Goal: Navigation & Orientation: Go to known website

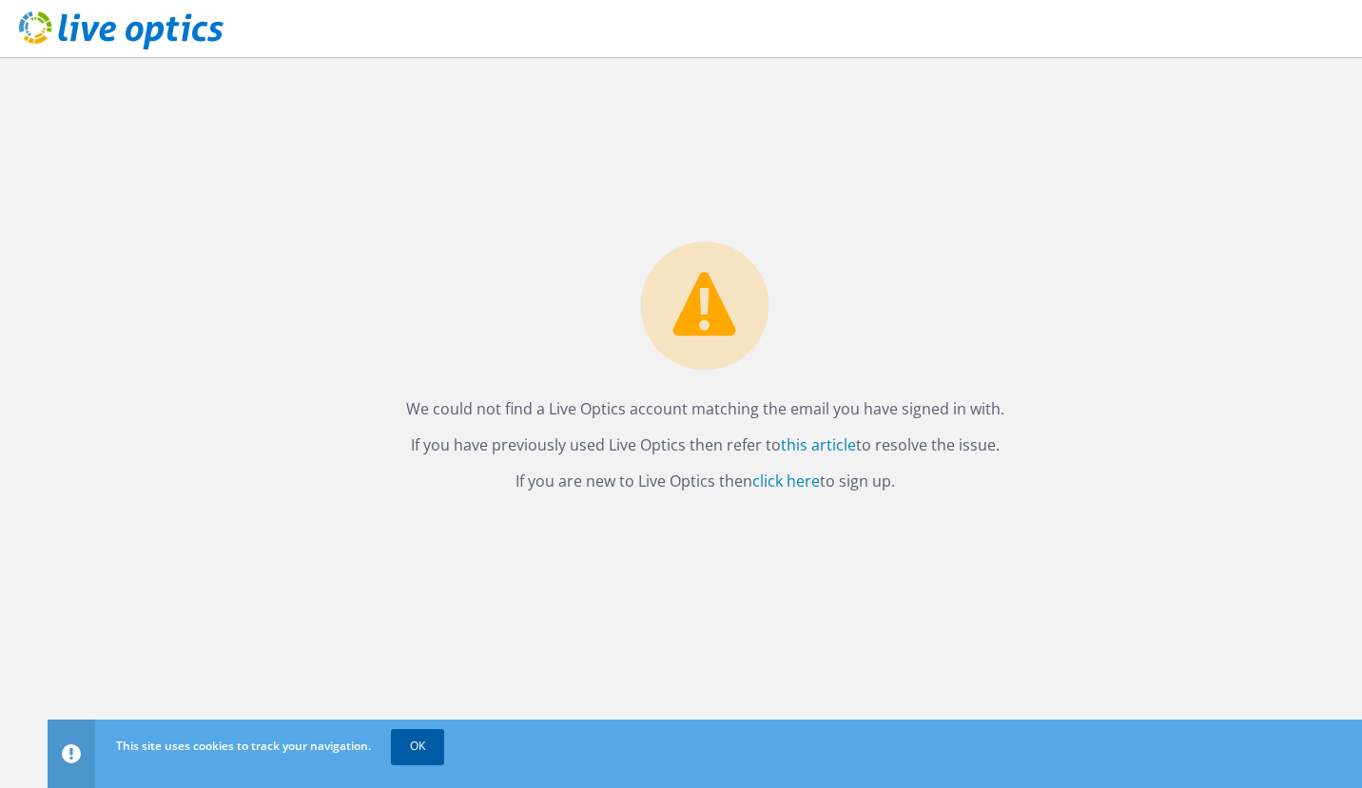
click at [423, 747] on link "OK" at bounding box center [417, 746] width 53 height 34
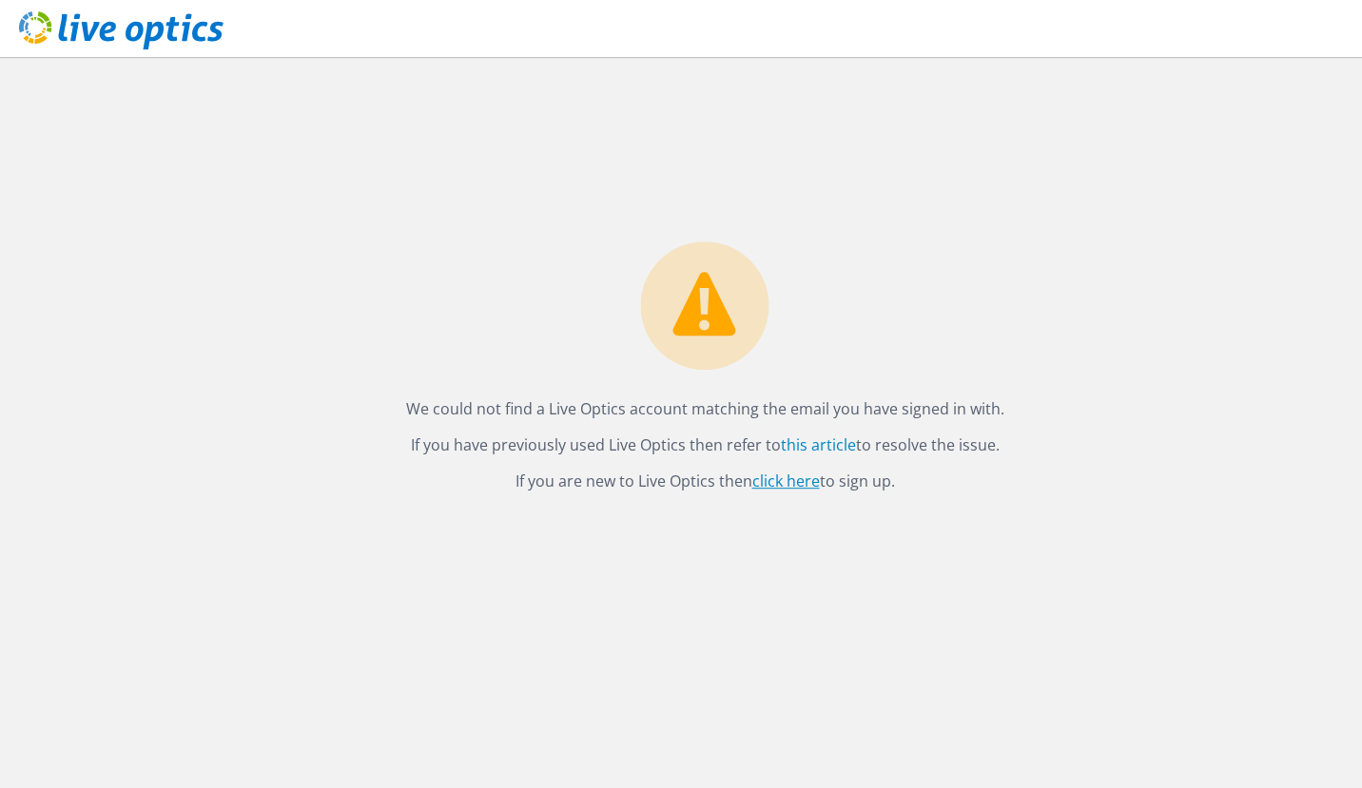
click at [777, 485] on link "click here" at bounding box center [786, 481] width 68 height 21
